Goal: Find specific page/section: Find specific page/section

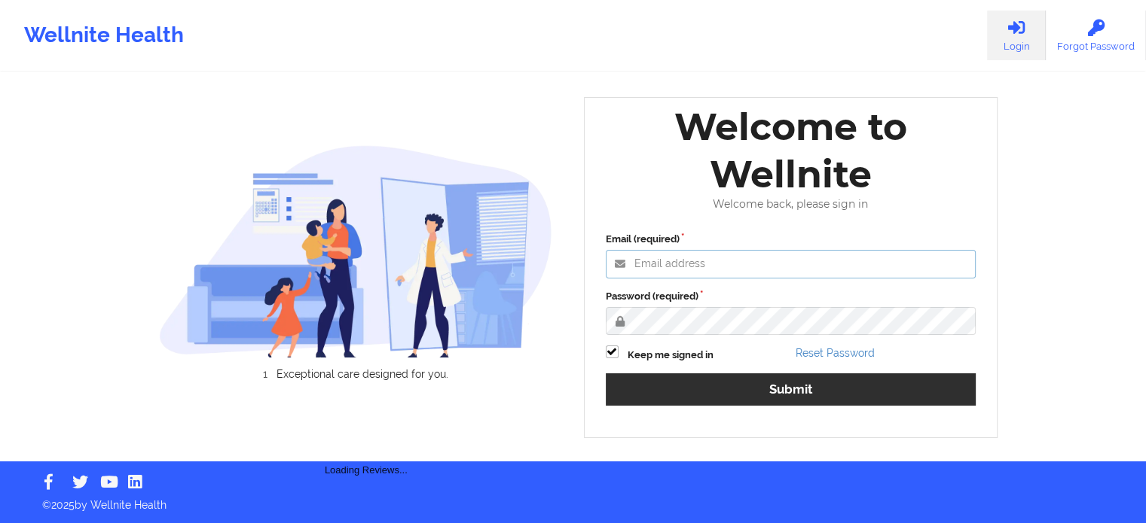
type input "[PERSON_NAME][EMAIL_ADDRESS][PERSON_NAME][DOMAIN_NAME]"
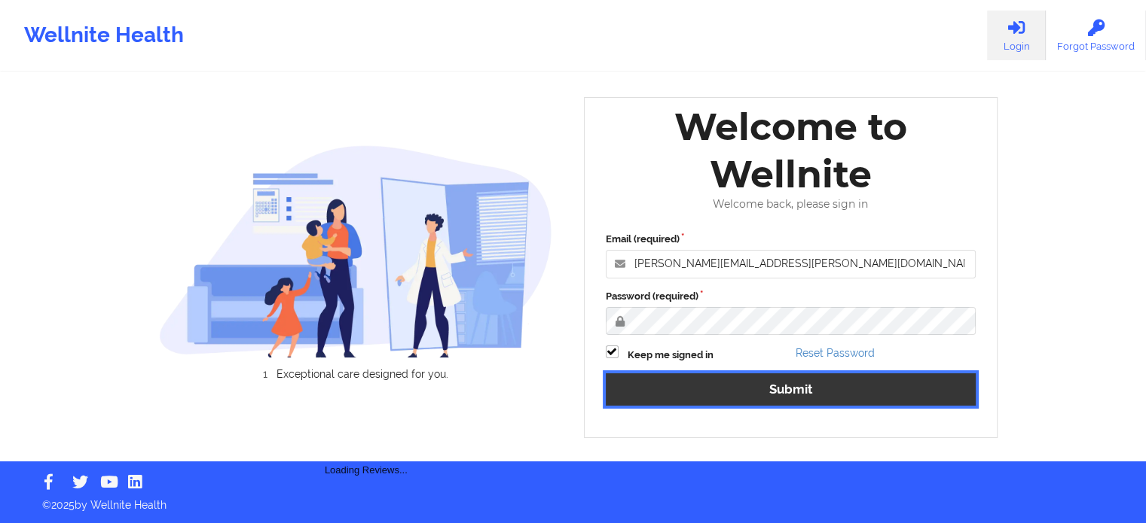
click at [749, 376] on button "Submit" at bounding box center [791, 390] width 371 height 32
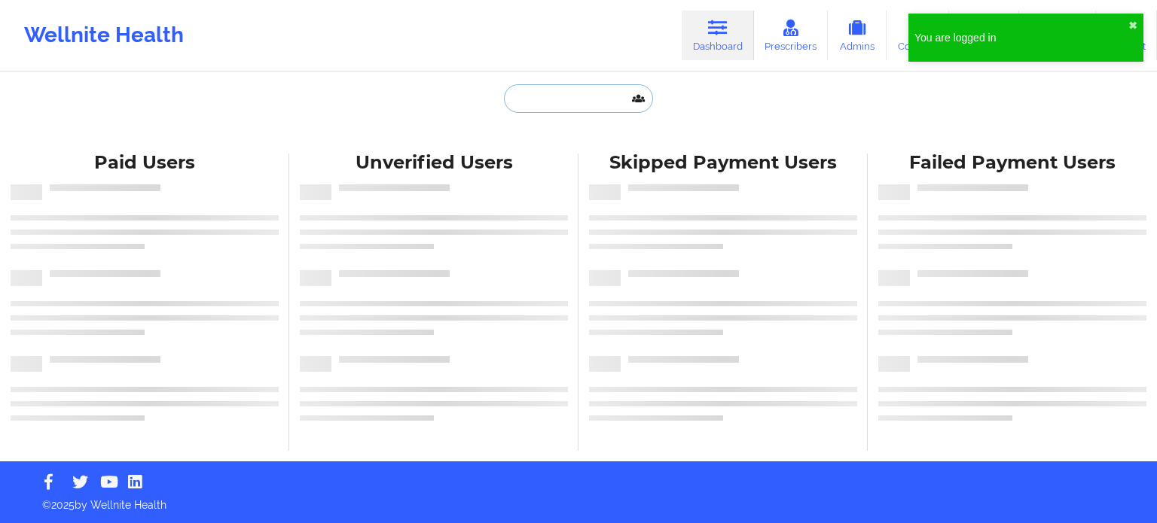
click at [576, 98] on input "text" at bounding box center [578, 98] width 149 height 29
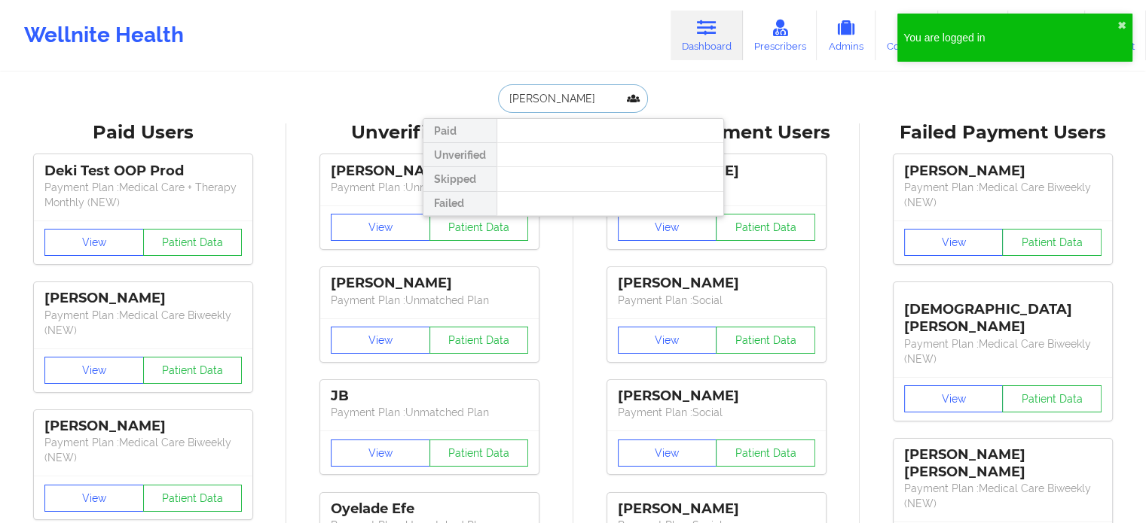
type input "[PERSON_NAME]"
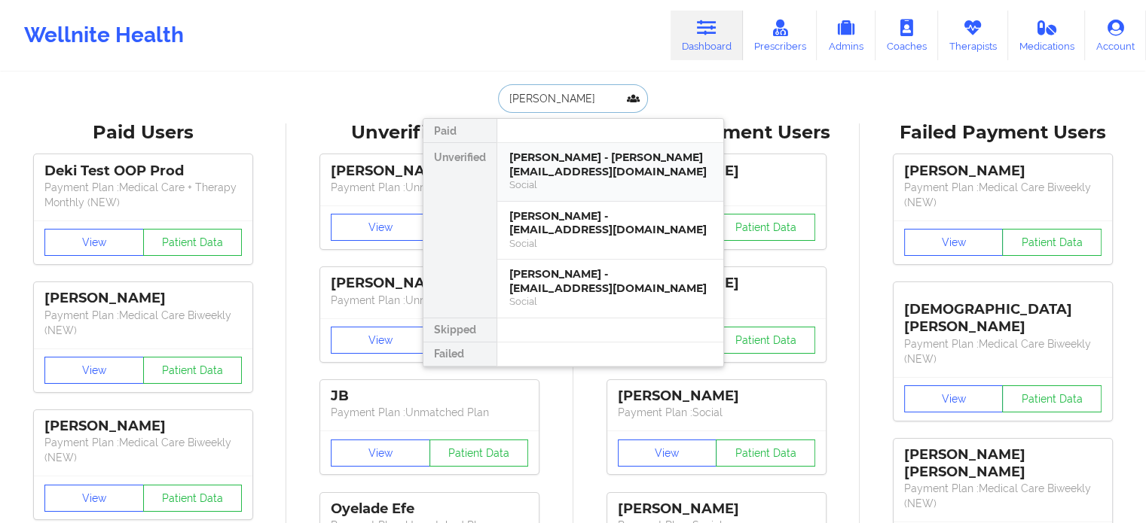
click at [600, 176] on div "[PERSON_NAME] - [PERSON_NAME][EMAIL_ADDRESS][DOMAIN_NAME]" at bounding box center [610, 165] width 202 height 28
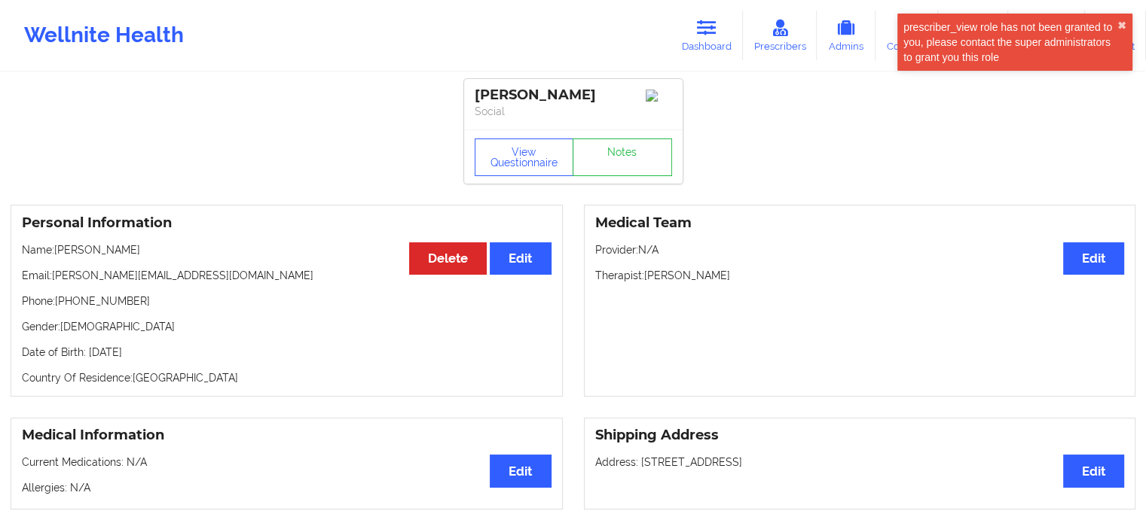
drag, startPoint x: 140, startPoint y: 249, endPoint x: 63, endPoint y: 250, distance: 77.6
click at [63, 250] on p "Name: [PERSON_NAME]" at bounding box center [286, 250] width 529 height 15
drag, startPoint x: 56, startPoint y: 257, endPoint x: 139, endPoint y: 258, distance: 82.1
click at [139, 258] on p "Name: [PERSON_NAME]" at bounding box center [286, 250] width 529 height 15
copy p "[PERSON_NAME]"
